Goal: Transaction & Acquisition: Purchase product/service

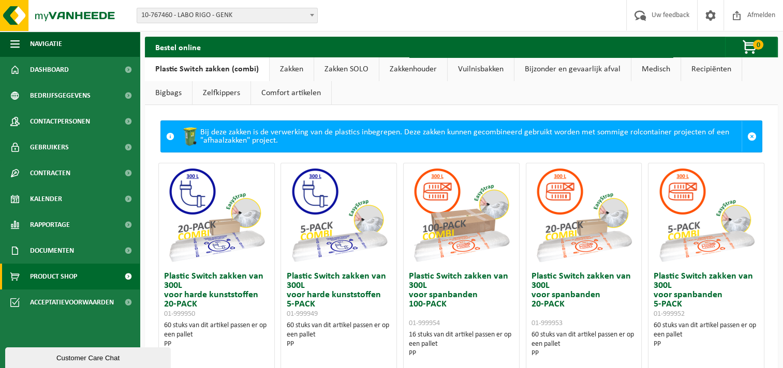
click at [283, 70] on link "Zakken" at bounding box center [292, 69] width 44 height 24
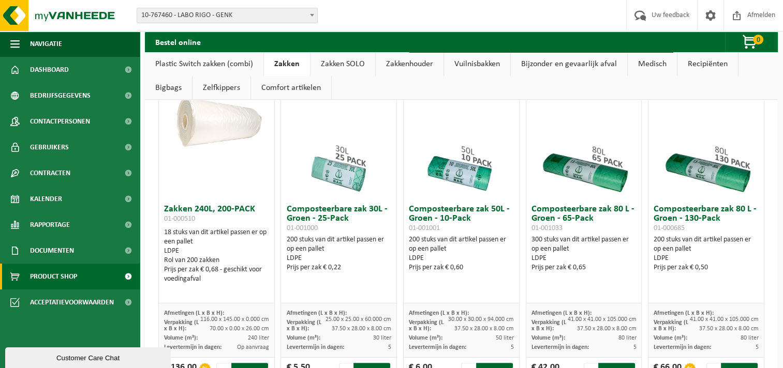
scroll to position [414, 0]
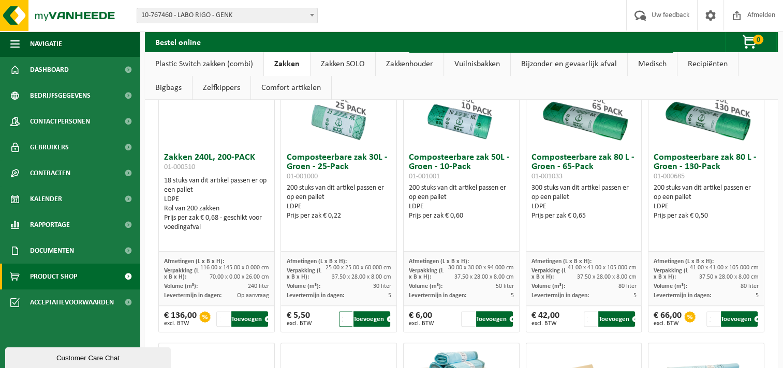
click at [344, 317] on input "2" at bounding box center [345, 319] width 13 height 16
click at [344, 315] on input "3" at bounding box center [345, 319] width 13 height 16
click at [344, 317] on input "4" at bounding box center [345, 319] width 13 height 16
click at [364, 318] on button "Toevoegen" at bounding box center [371, 319] width 37 height 16
type input "1"
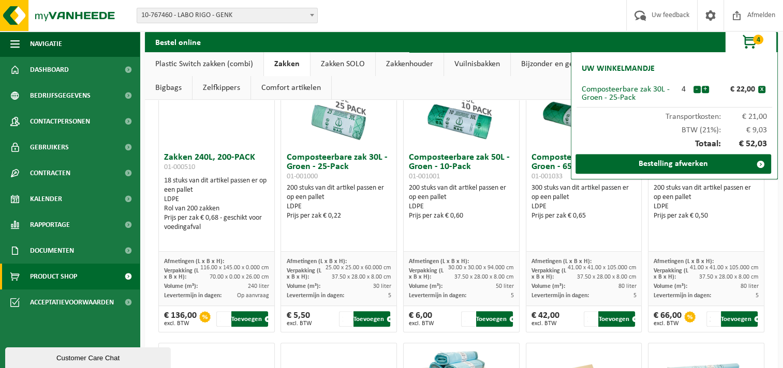
drag, startPoint x: 757, startPoint y: 43, endPoint x: 751, endPoint y: 43, distance: 6.2
click at [755, 43] on span "4" at bounding box center [758, 40] width 10 height 10
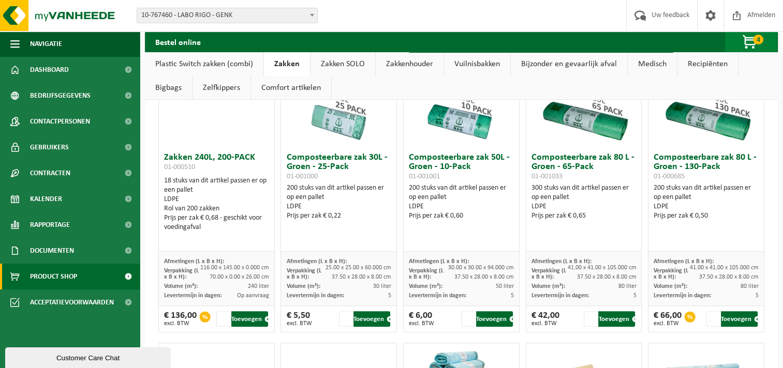
click at [749, 43] on span "button" at bounding box center [750, 42] width 52 height 21
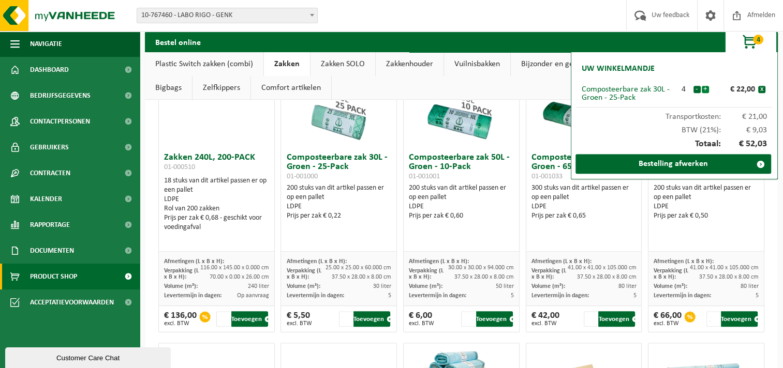
click at [703, 91] on button "+" at bounding box center [705, 89] width 7 height 7
click at [704, 92] on button "+" at bounding box center [705, 89] width 7 height 7
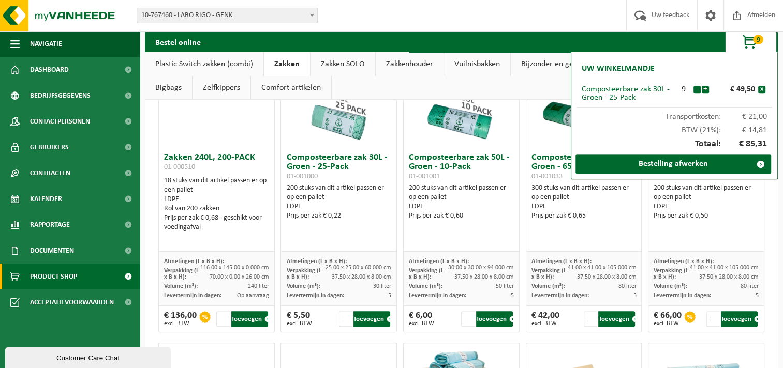
click at [704, 92] on button "+" at bounding box center [705, 89] width 7 height 7
click at [683, 164] on link "Bestelling afwerken" at bounding box center [673, 164] width 196 height 20
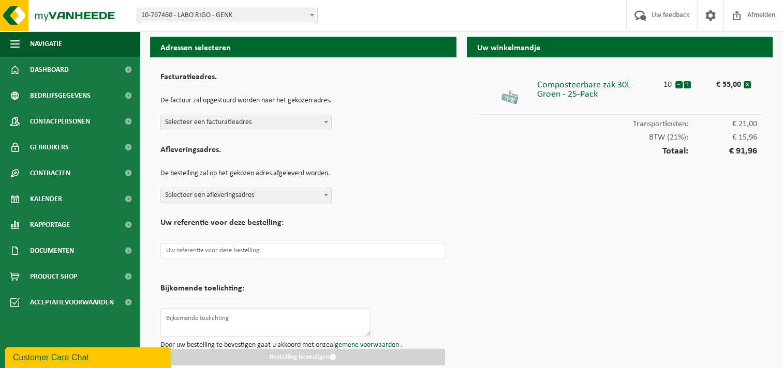
click at [285, 124] on span "Selecteer een facturatieadres" at bounding box center [246, 122] width 170 height 14
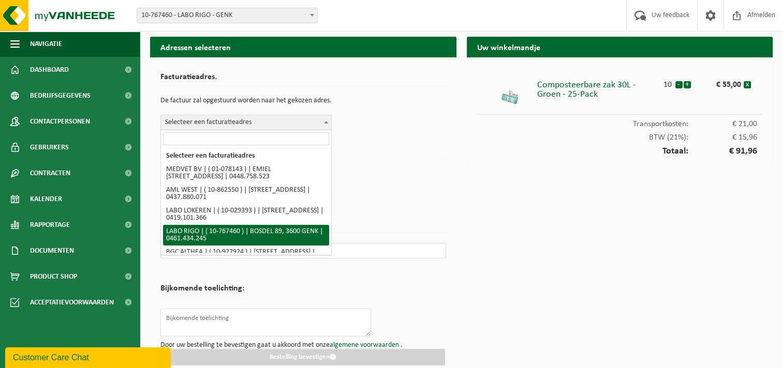
select select "13691"
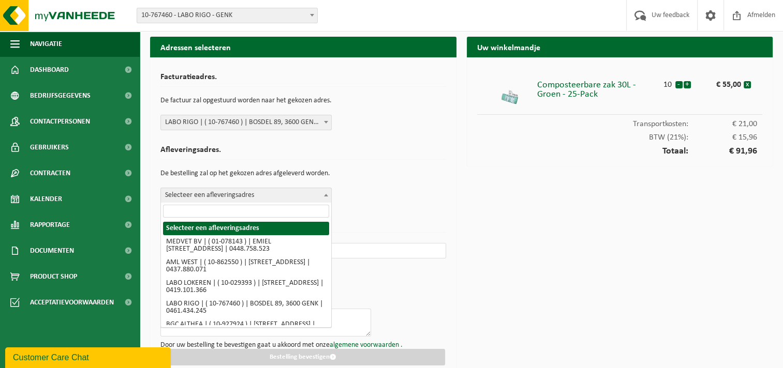
click at [283, 192] on span "Selecteer een afleveringsadres" at bounding box center [246, 195] width 170 height 14
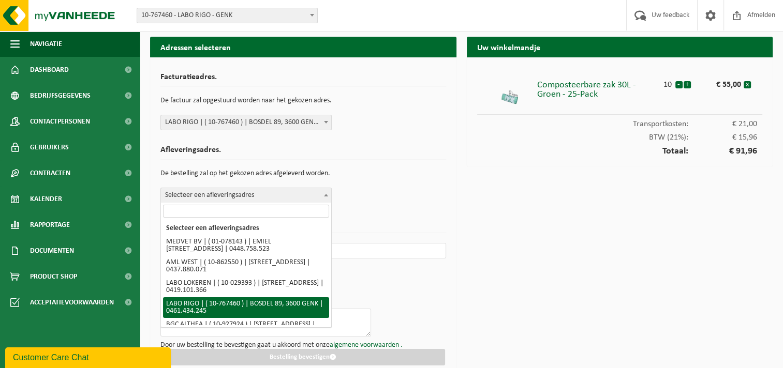
select select "13691"
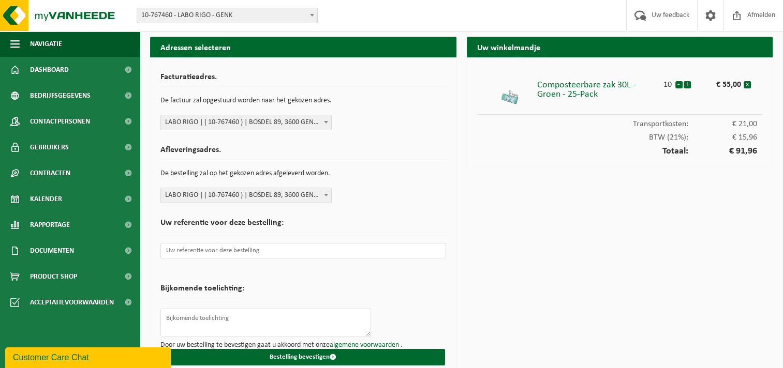
scroll to position [11, 0]
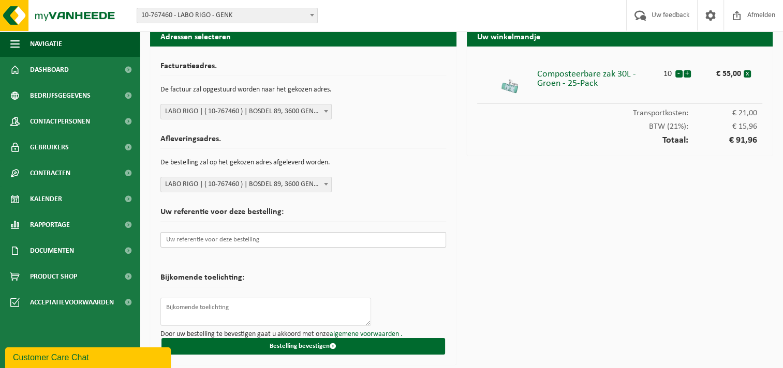
click at [256, 240] on input "text" at bounding box center [303, 240] width 286 height 16
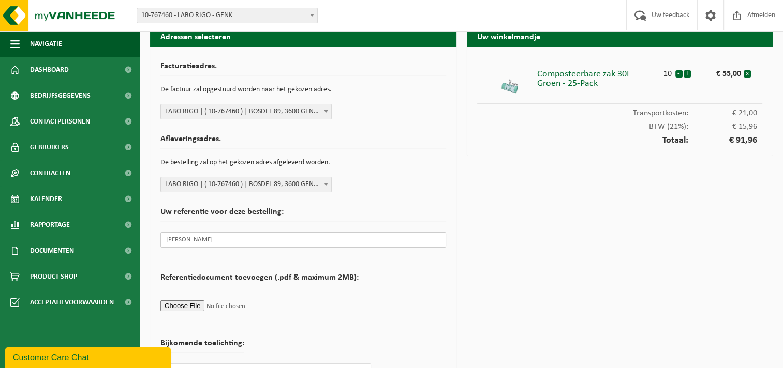
scroll to position [77, 0]
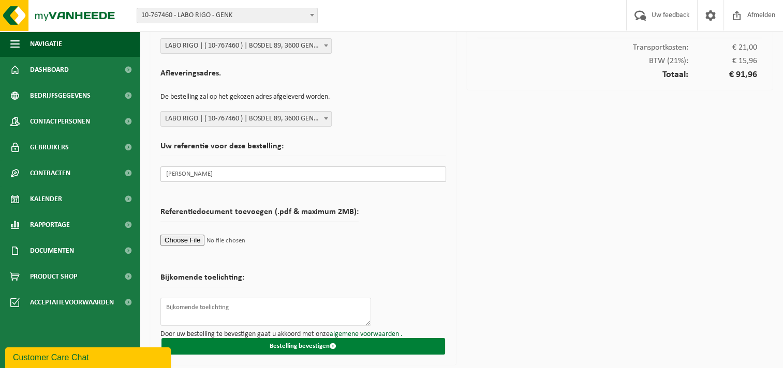
type input "Coomans Bruno"
click at [296, 344] on button "Bestelling bevestigen" at bounding box center [303, 346] width 284 height 17
